Goal: Transaction & Acquisition: Purchase product/service

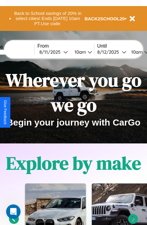
click at [21, 52] on input "text" at bounding box center [12, 52] width 46 height 5
type input "******"
click at [61, 52] on div "8 / 11 / 2025" at bounding box center [51, 52] width 24 height 6
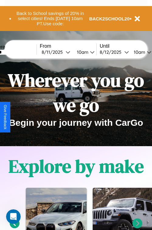
select select "*"
select select "****"
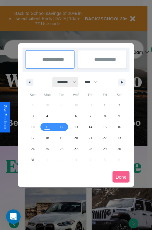
click at [64, 82] on select "******* ******** ***** ***** *** **** **** ****** ********* ******* ******** **…" at bounding box center [66, 82] width 26 height 10
select select "**"
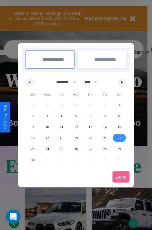
click at [119, 138] on span "22" at bounding box center [119, 137] width 4 height 11
type input "**********"
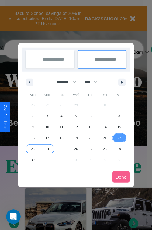
click at [47, 149] on span "24" at bounding box center [47, 148] width 4 height 11
type input "**********"
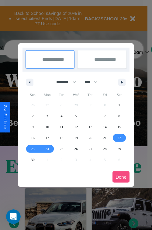
click at [121, 177] on button "Done" at bounding box center [120, 176] width 17 height 11
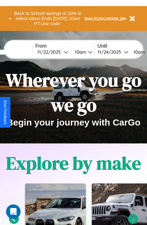
scroll to position [0, 24]
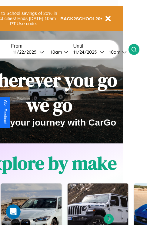
click at [137, 49] on icon at bounding box center [134, 49] width 6 height 6
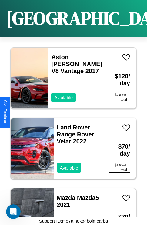
scroll to position [3828, 0]
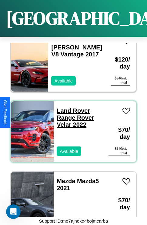
click at [72, 108] on link "Land Rover Range Rover Velar 2022" at bounding box center [75, 118] width 37 height 21
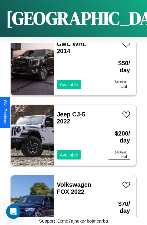
scroll to position [2489, 0]
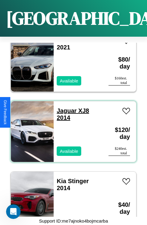
click at [65, 108] on link "Jaguar XJ8 2014" at bounding box center [73, 115] width 32 height 14
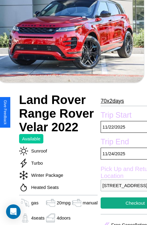
scroll to position [203, 15]
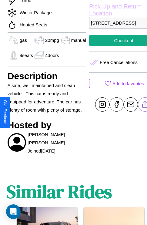
click at [145, 106] on line at bounding box center [145, 103] width 0 height 4
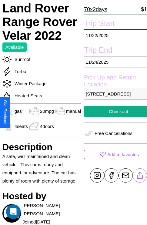
scroll to position [118, 21]
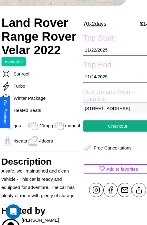
click at [113, 112] on p "[STREET_ADDRESS]" at bounding box center [117, 109] width 69 height 12
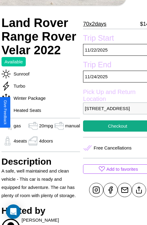
click at [113, 112] on p "[STREET_ADDRESS]" at bounding box center [117, 109] width 69 height 12
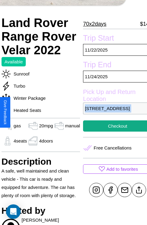
click at [113, 112] on p "[STREET_ADDRESS]" at bounding box center [117, 109] width 69 height 12
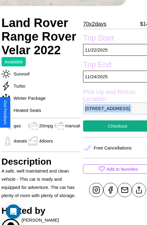
click at [113, 112] on p "[STREET_ADDRESS]" at bounding box center [117, 109] width 69 height 12
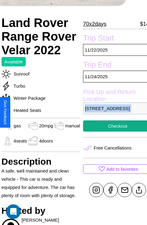
click at [113, 112] on p "[STREET_ADDRESS]" at bounding box center [117, 109] width 69 height 12
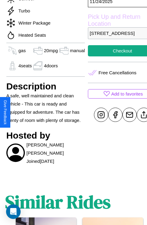
scroll to position [299, 9]
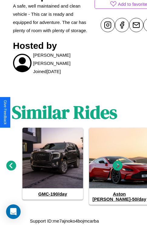
click at [118, 169] on icon at bounding box center [118, 166] width 10 height 10
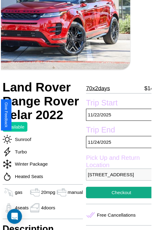
scroll to position [55, 21]
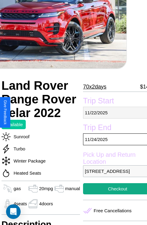
click at [113, 113] on p "[DATE]" at bounding box center [117, 113] width 69 height 12
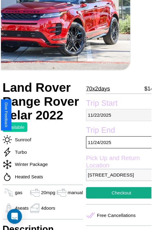
select select "*"
select select "****"
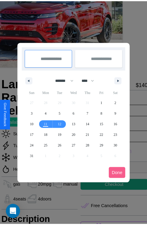
scroll to position [0, 21]
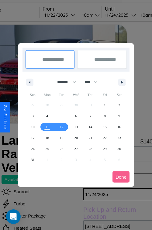
click at [68, 15] on div at bounding box center [76, 115] width 152 height 230
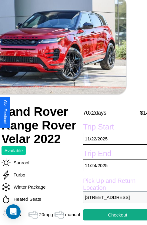
scroll to position [48, 21]
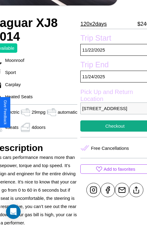
scroll to position [152, 29]
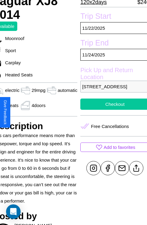
click at [112, 110] on button "Checkout" at bounding box center [114, 104] width 69 height 11
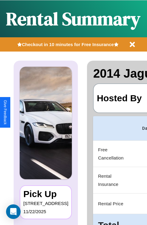
scroll to position [0, 116]
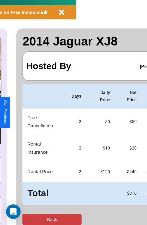
click at [29, 220] on button "Back" at bounding box center [51, 219] width 59 height 11
